Goal: Navigation & Orientation: Find specific page/section

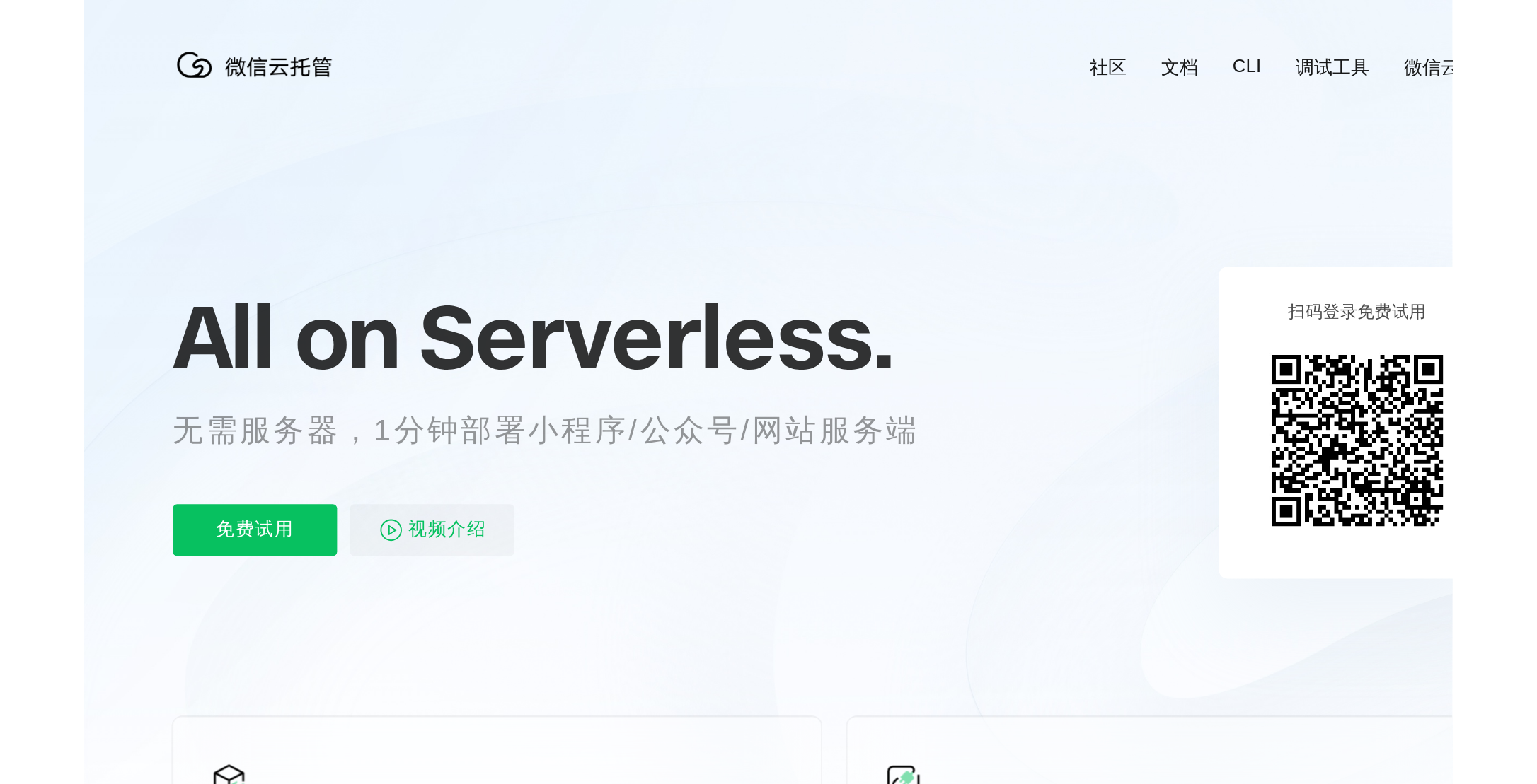
scroll to position [0, 2516]
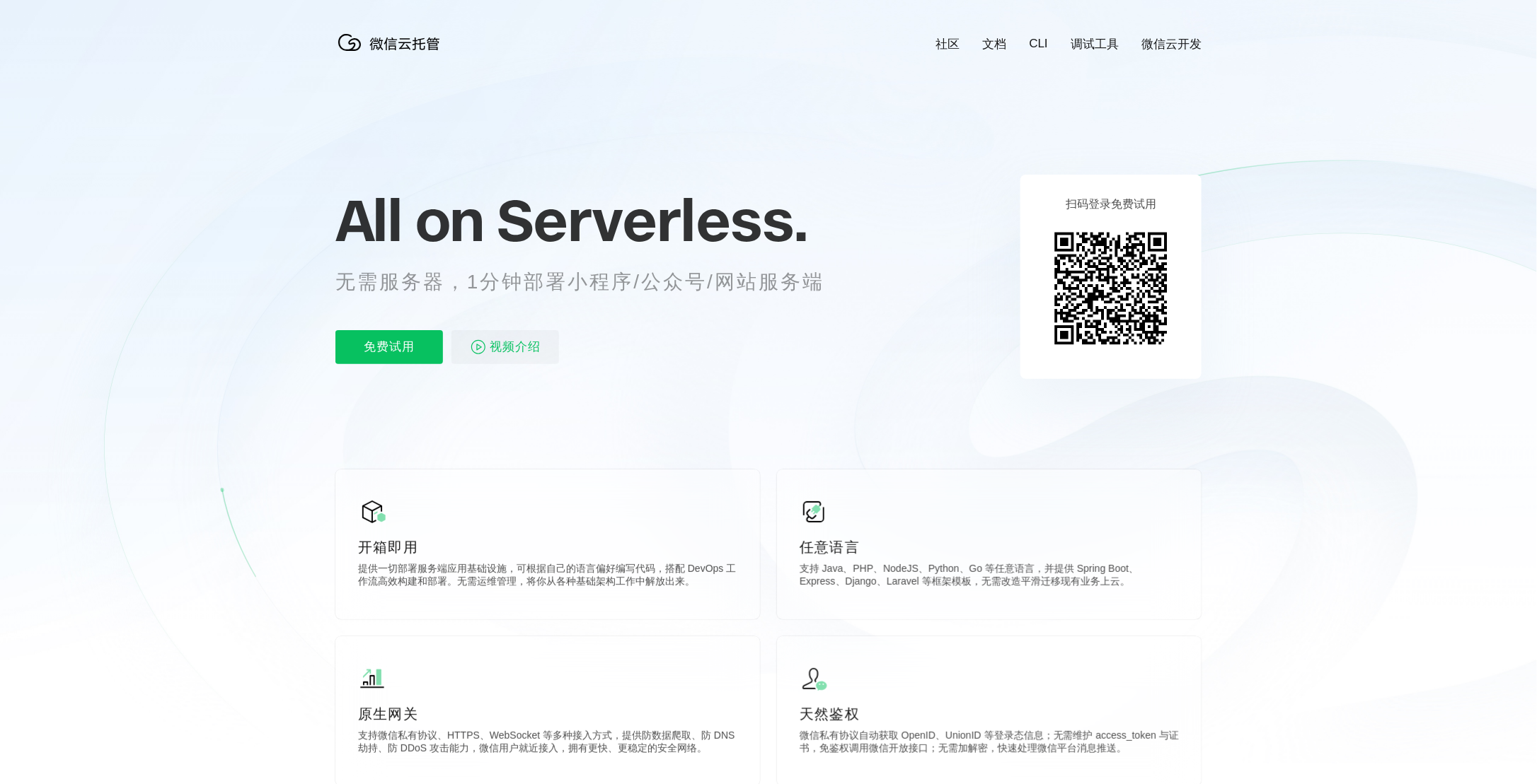
click at [895, 46] on link "微信云开发" at bounding box center [1171, 45] width 60 height 16
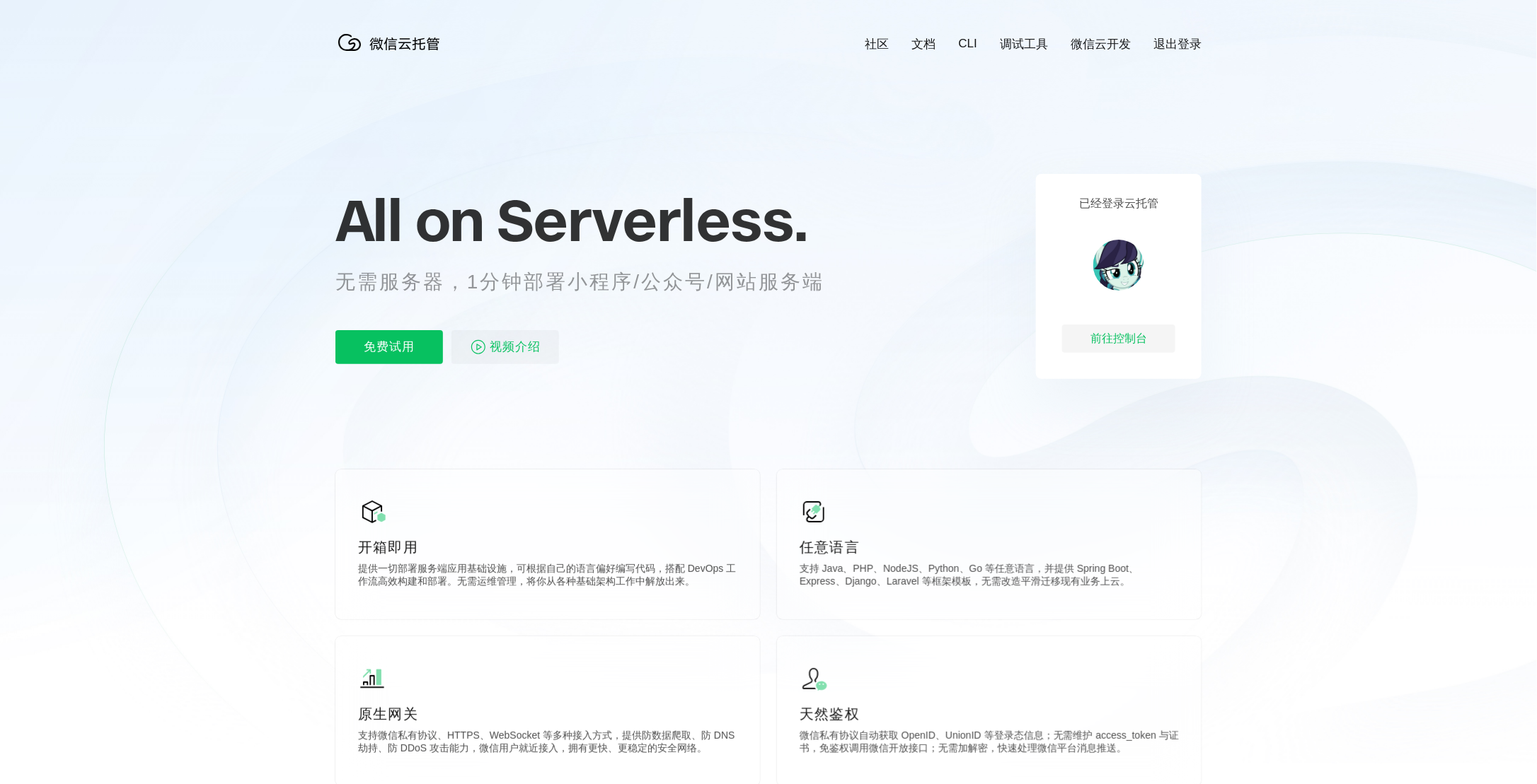
scroll to position [0, 2516]
click at [1156, 338] on div "前往控制台" at bounding box center [1119, 339] width 113 height 28
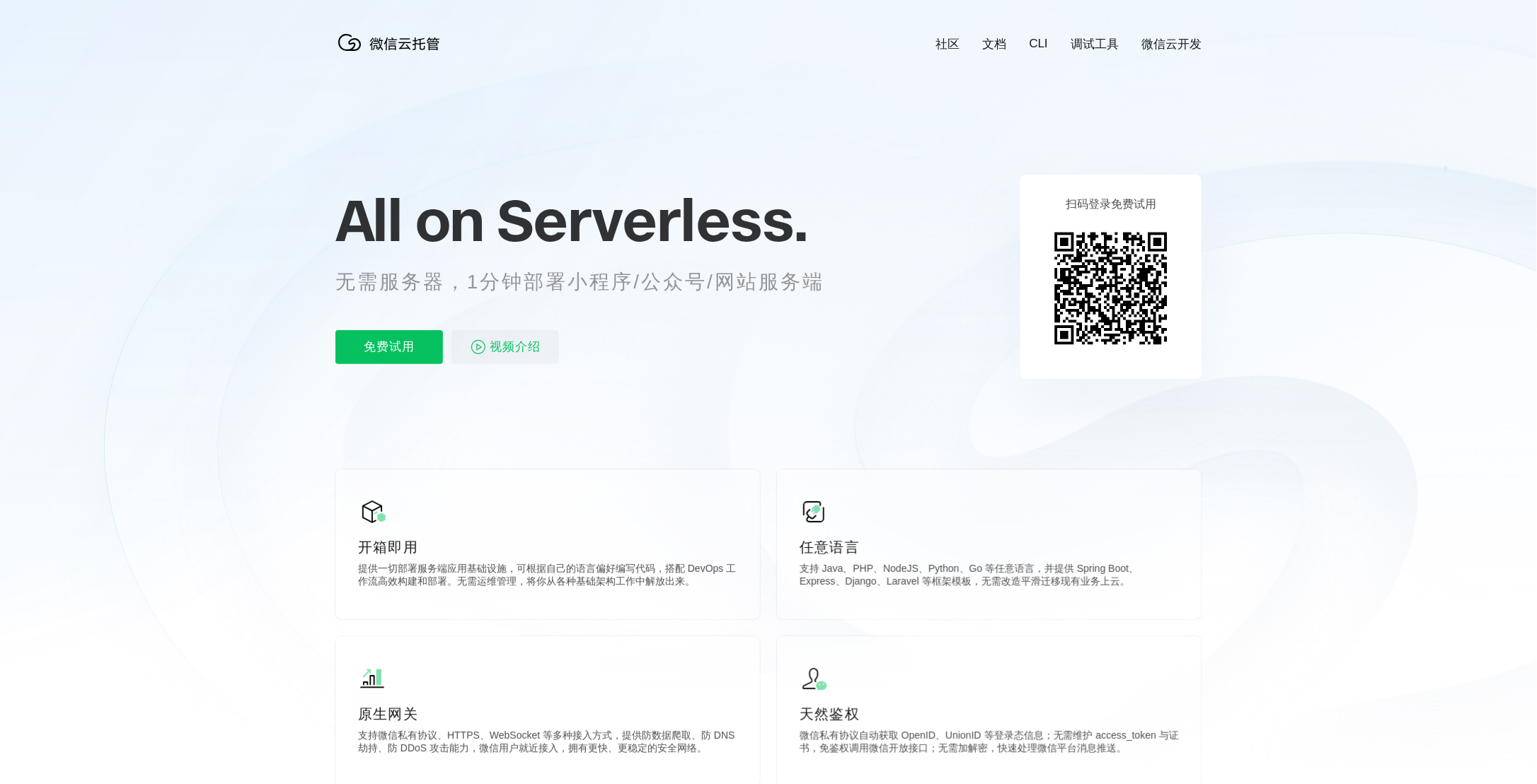
scroll to position [0, 2516]
click at [1175, 37] on link "微信云开发" at bounding box center [1171, 45] width 60 height 16
drag, startPoint x: 483, startPoint y: 53, endPoint x: 430, endPoint y: 75, distance: 57.4
click at [419, 68] on icon at bounding box center [768, 382] width 1358 height 764
drag, startPoint x: 459, startPoint y: 37, endPoint x: 464, endPoint y: 78, distance: 41.3
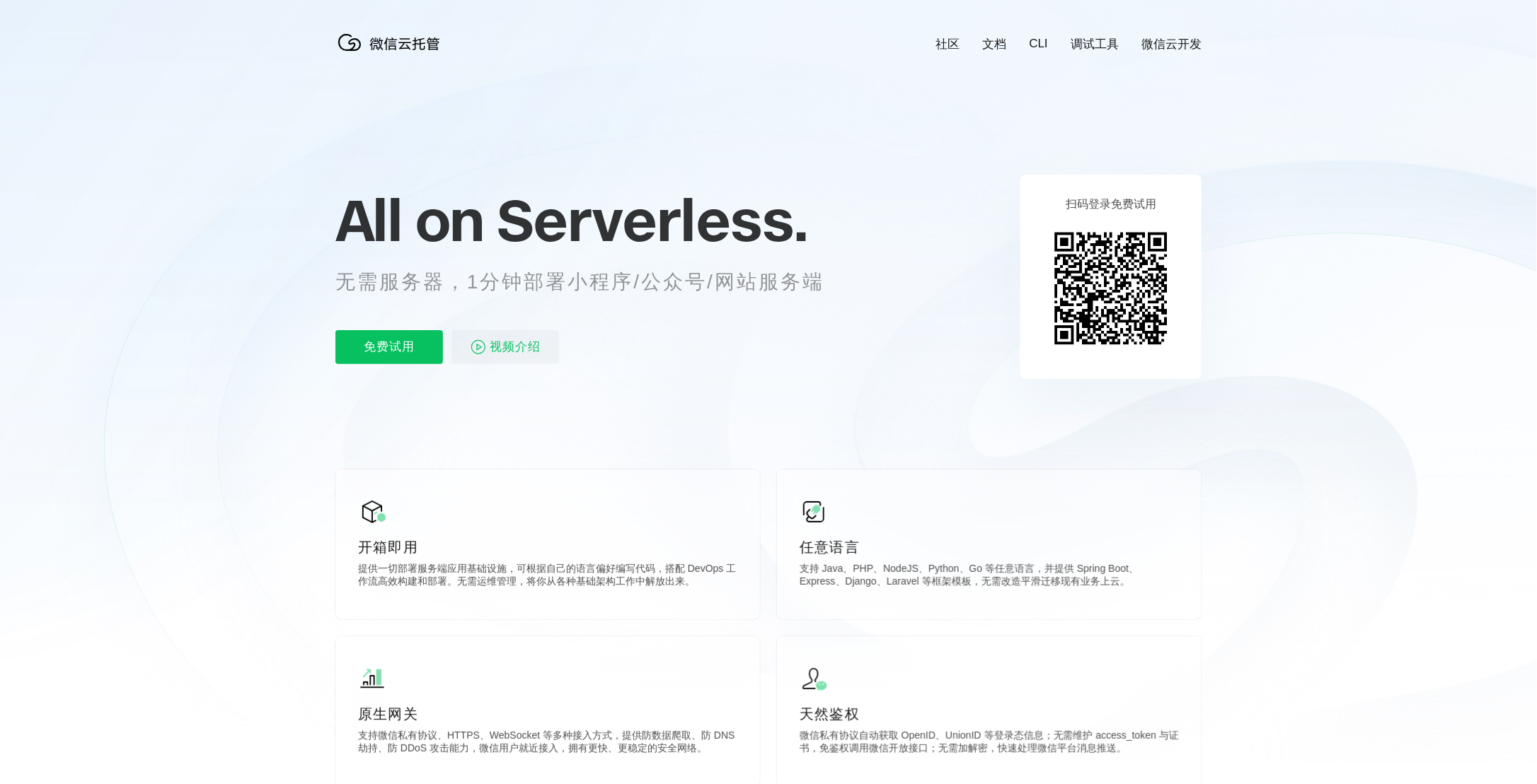
click at [465, 78] on icon at bounding box center [768, 382] width 1358 height 764
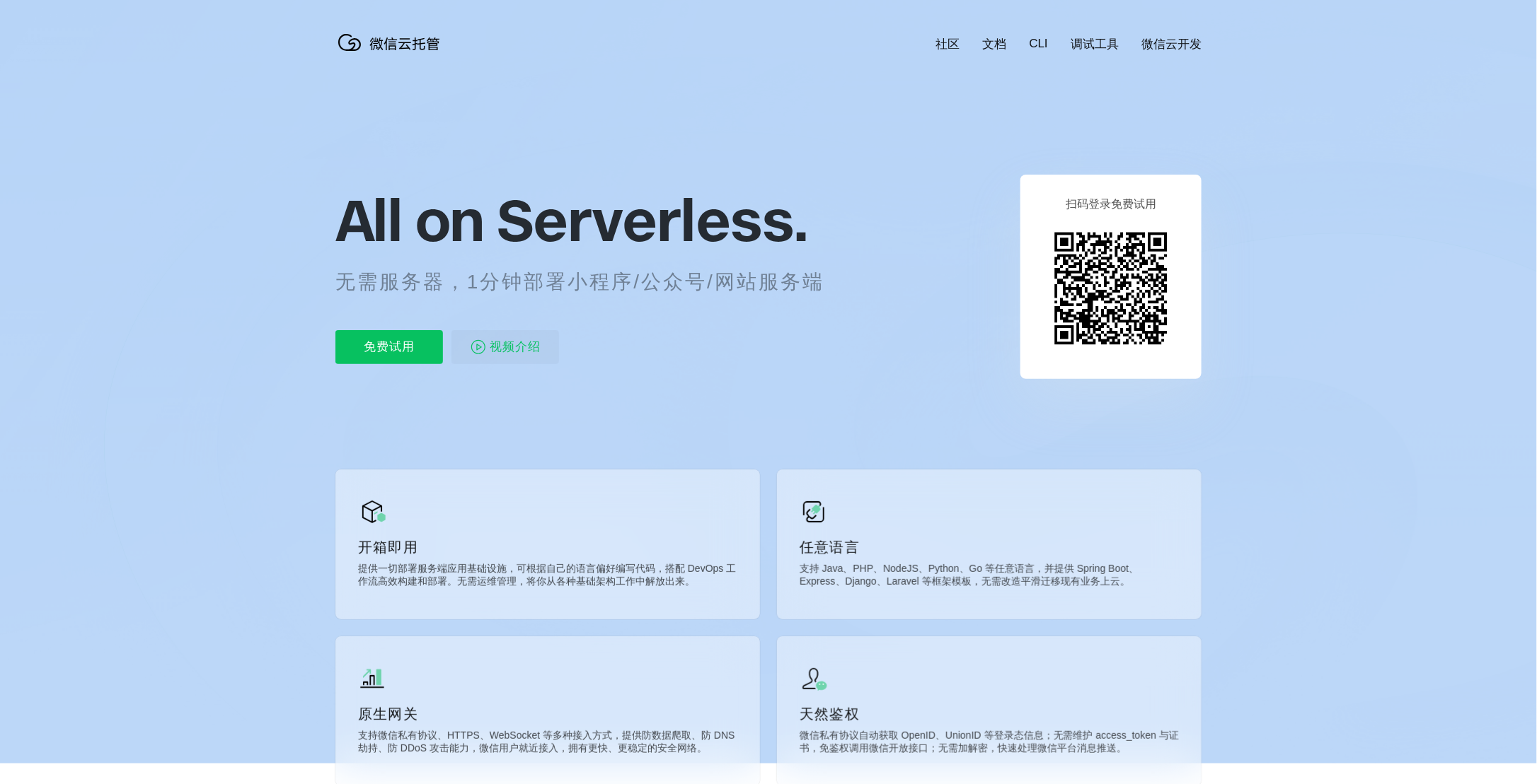
drag, startPoint x: 458, startPoint y: 48, endPoint x: 378, endPoint y: 47, distance: 80.0
copy img
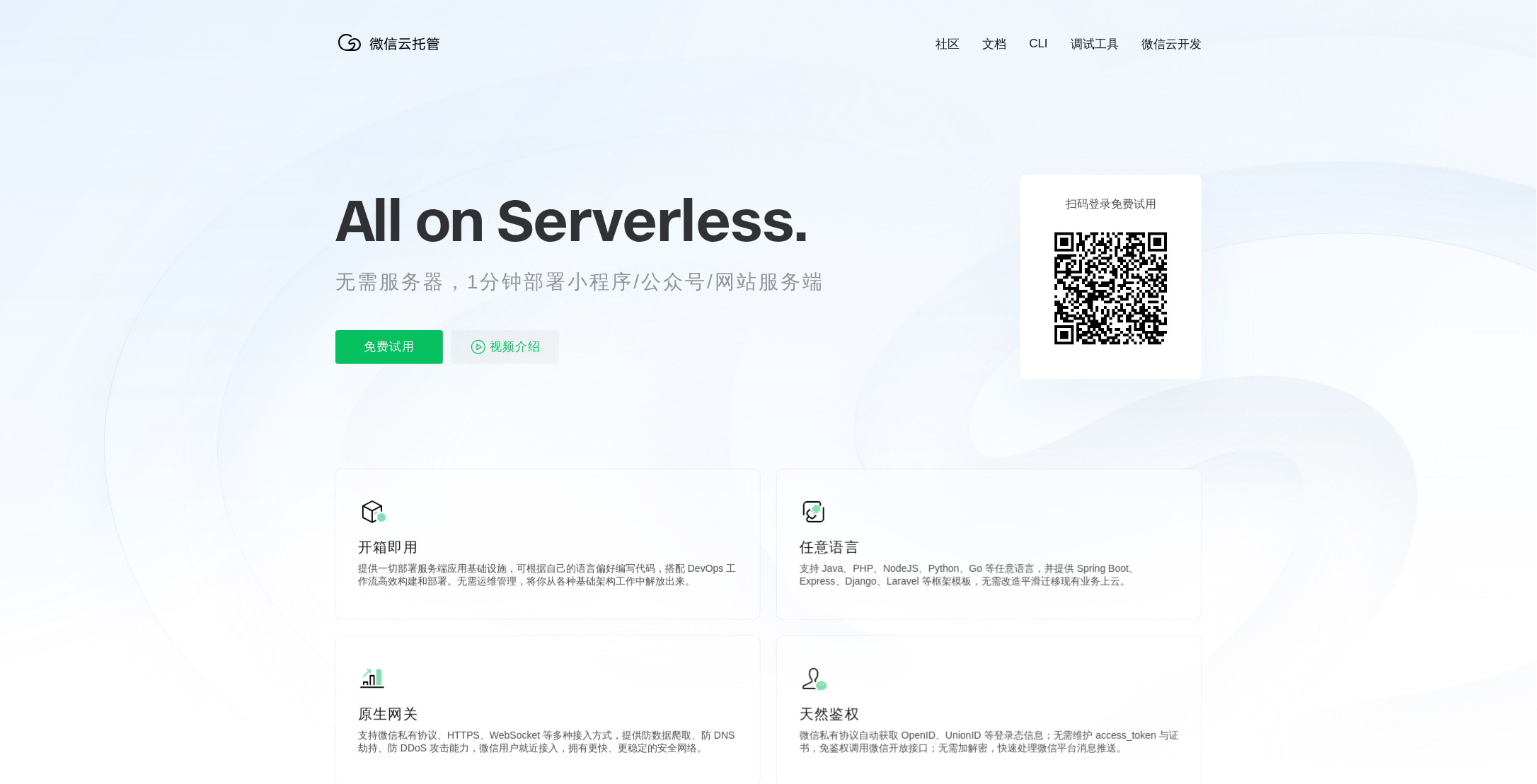
scroll to position [0, 2516]
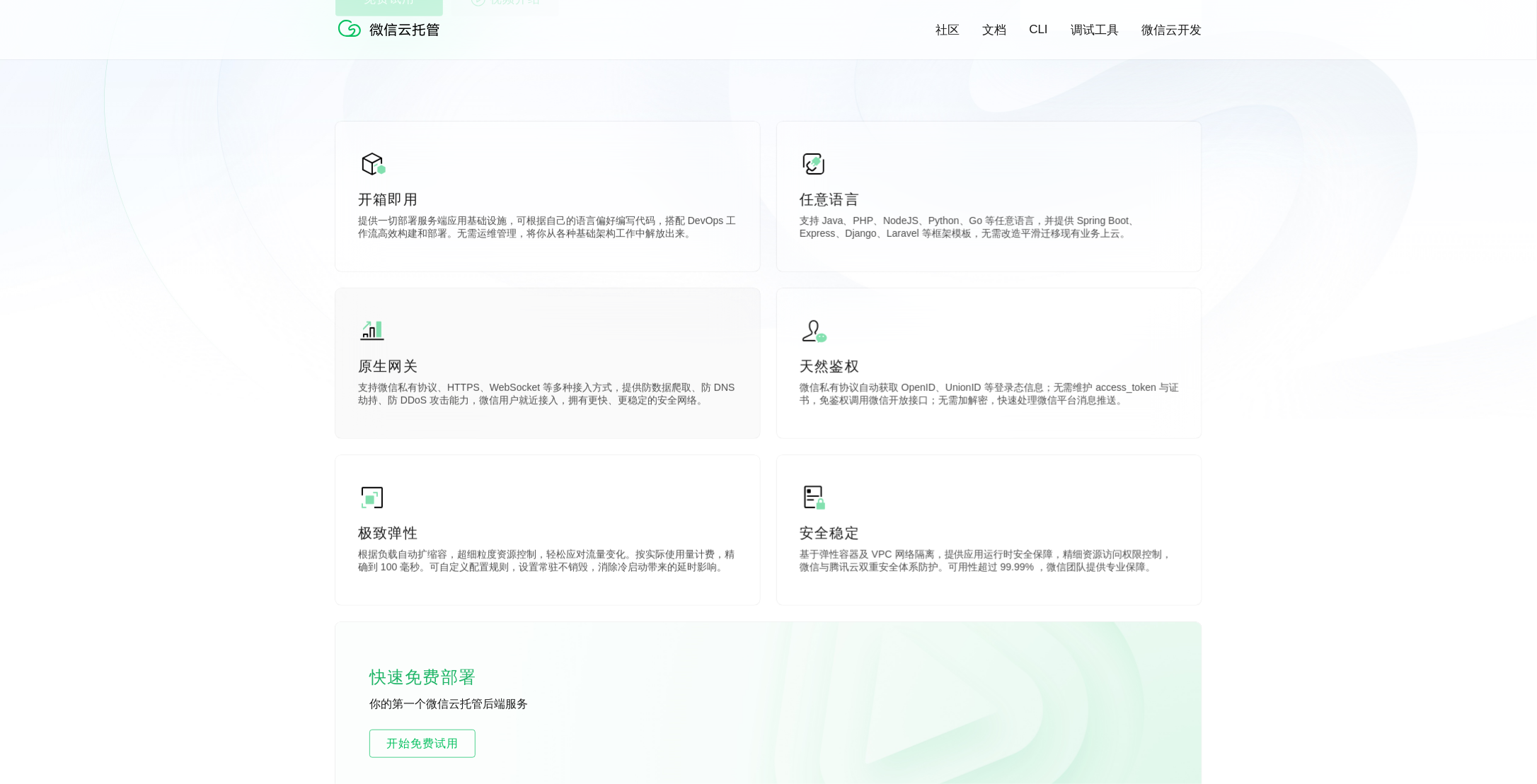
scroll to position [353, 0]
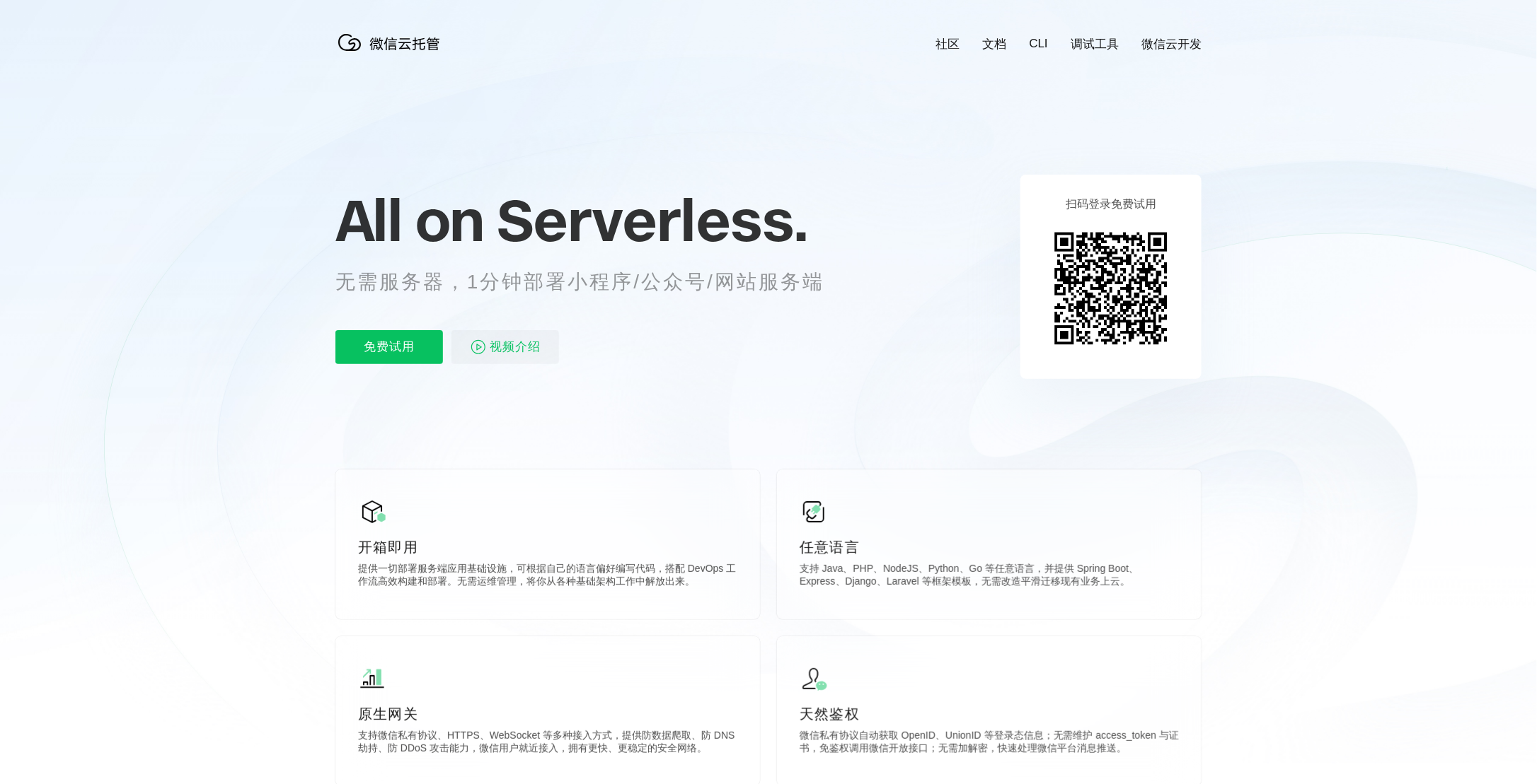
scroll to position [0, 2516]
